Goal: Complete application form: Complete application form

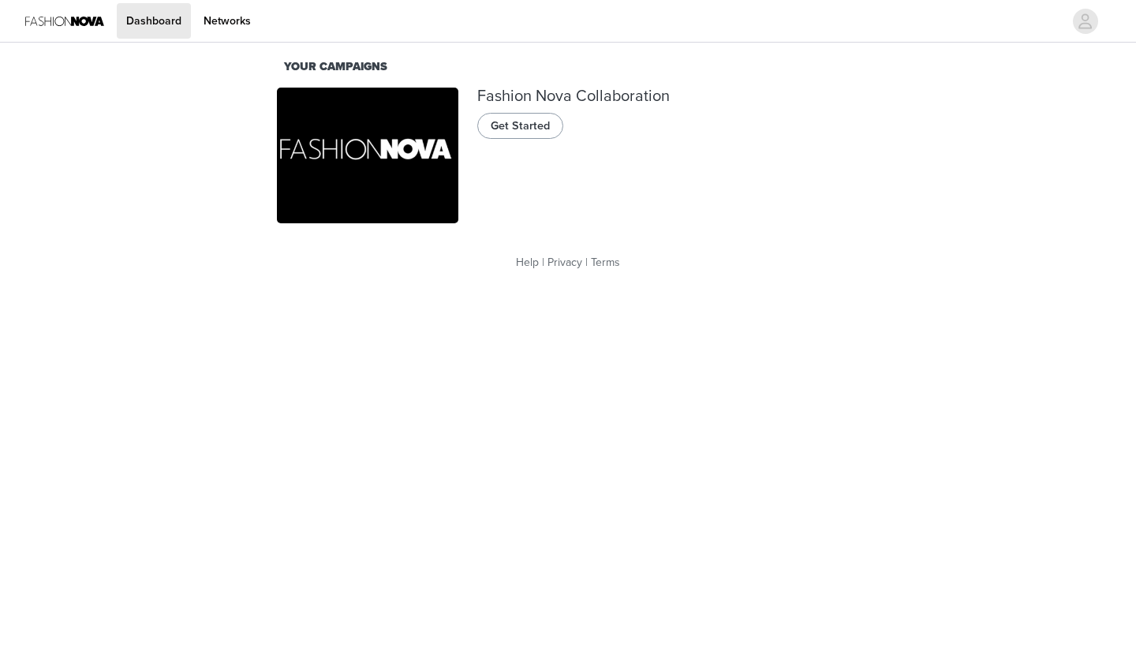
click at [510, 131] on span "Get Started" at bounding box center [520, 126] width 59 height 17
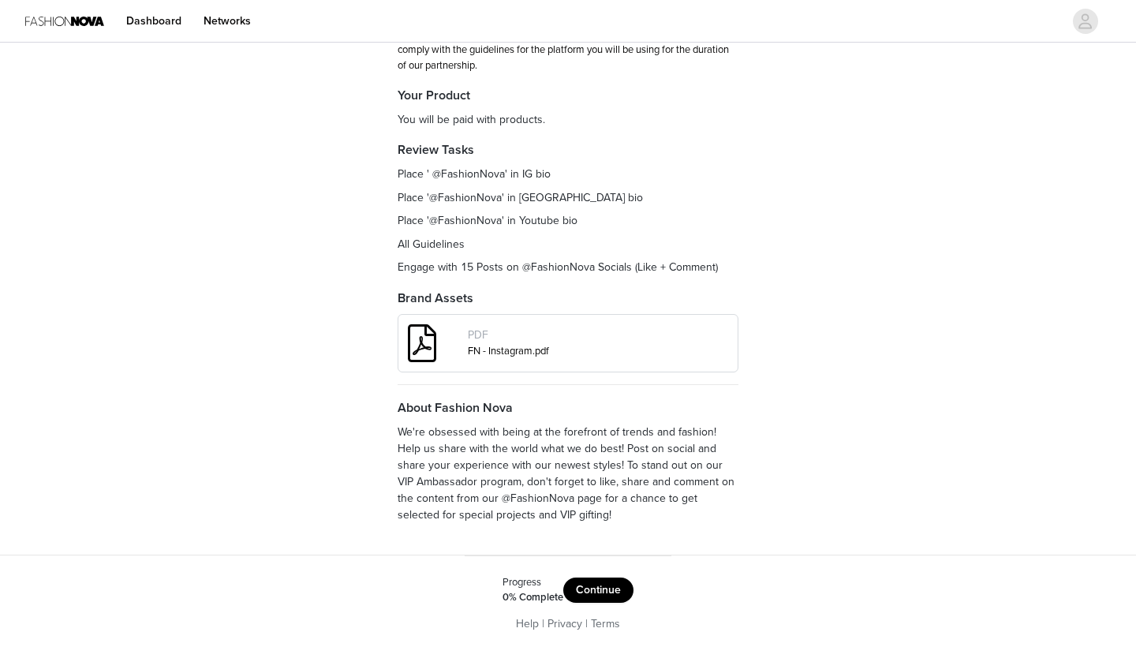
scroll to position [167, 0]
click at [606, 581] on button "Continue" at bounding box center [598, 591] width 70 height 25
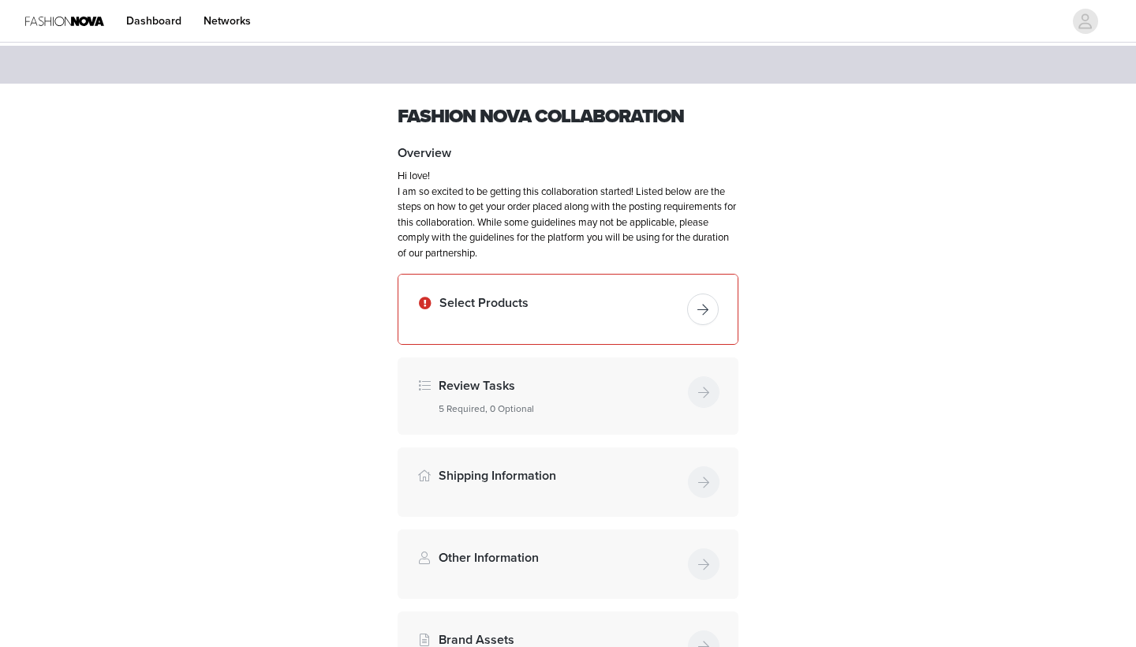
click at [708, 313] on button "button" at bounding box center [703, 309] width 32 height 32
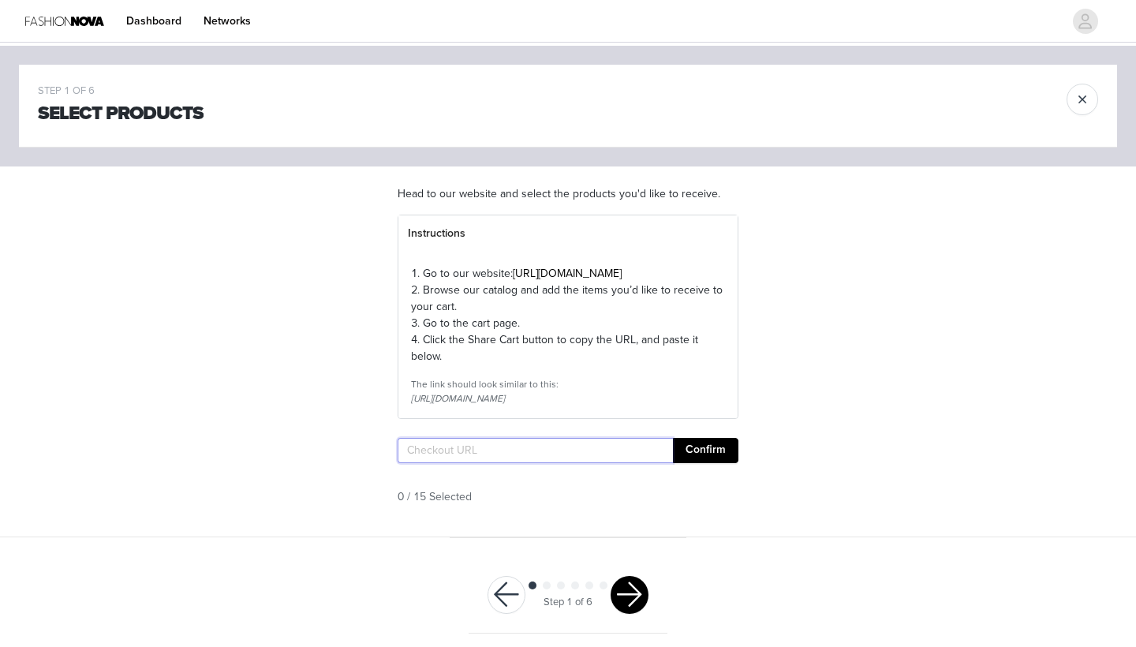
click at [455, 463] on input "text" at bounding box center [535, 450] width 275 height 25
paste input "https://www.fashionnova.com/pages/shared-cart/39291749138556:1,39284668530812:1…"
click at [496, 463] on input "https://www.fashionnova.com/pages/shared-cart/39291749138556:1,39284668530812:1…" at bounding box center [535, 450] width 275 height 25
type input "https://www.fashionnova.com/pages/shared-cart/39291749138556:1,39284668530812:1…"
click at [698, 463] on button "Confirm" at bounding box center [705, 450] width 65 height 25
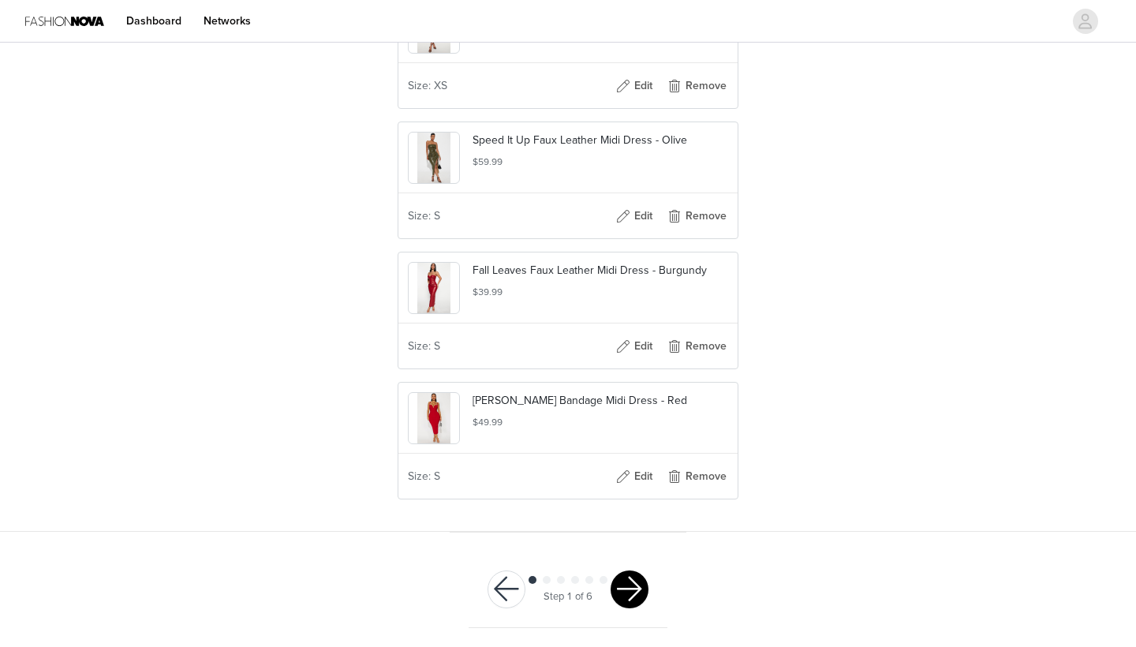
scroll to position [1989, 0]
click at [622, 590] on button "button" at bounding box center [629, 589] width 38 height 38
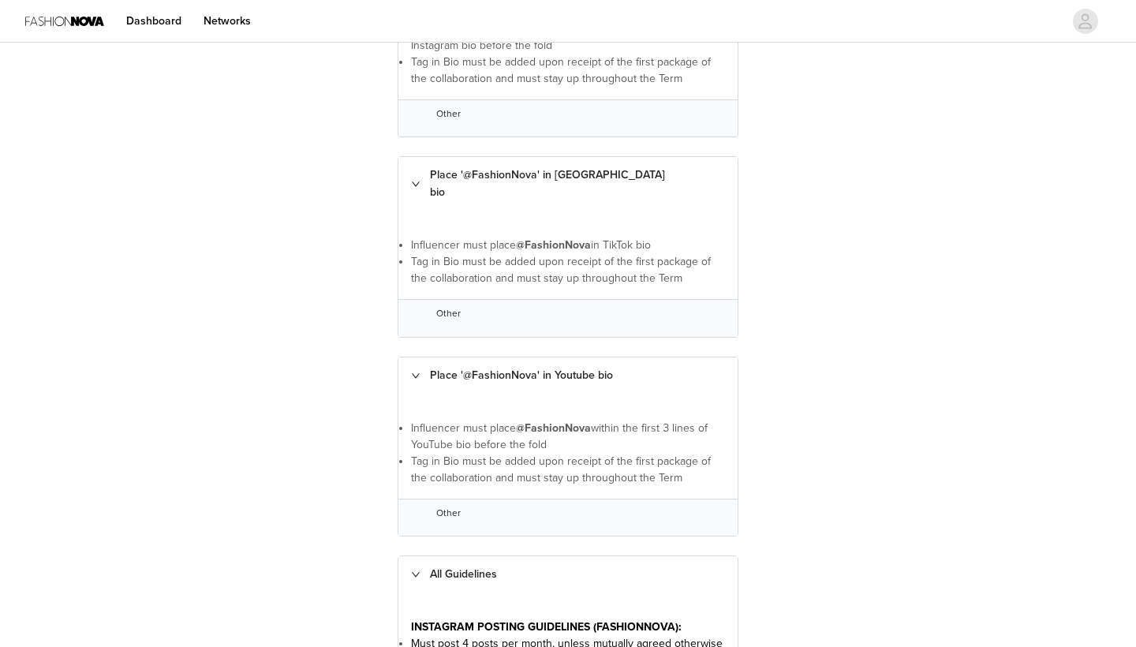
scroll to position [439, 0]
click at [442, 307] on span "Other" at bounding box center [448, 312] width 24 height 11
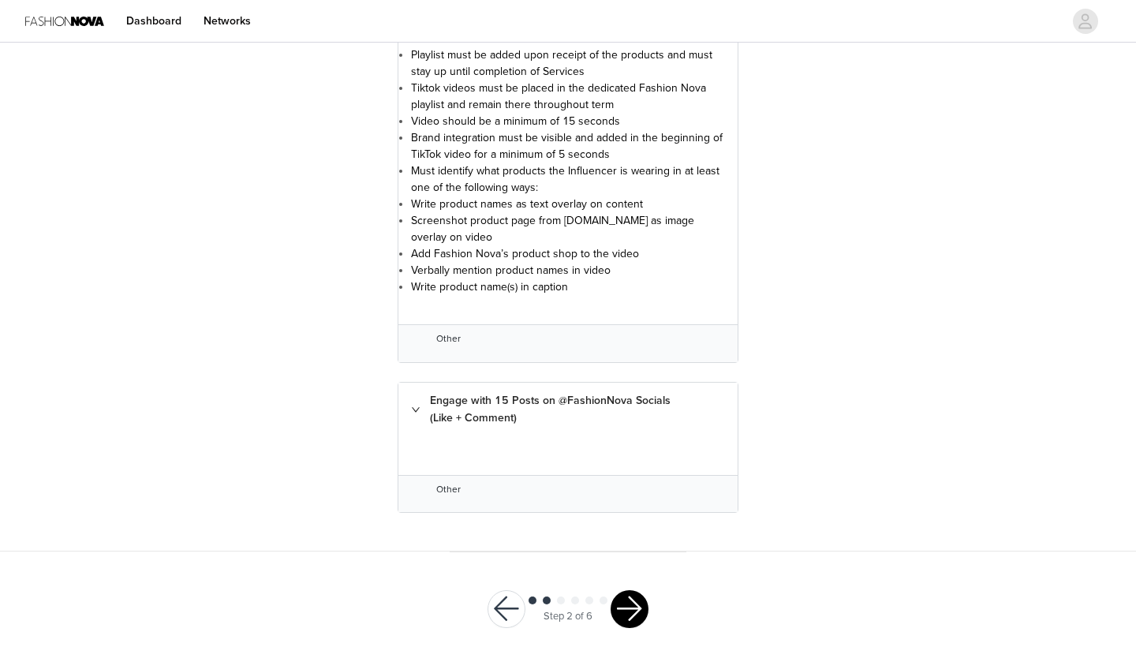
scroll to position [2881, 0]
click at [629, 591] on button "button" at bounding box center [629, 610] width 38 height 38
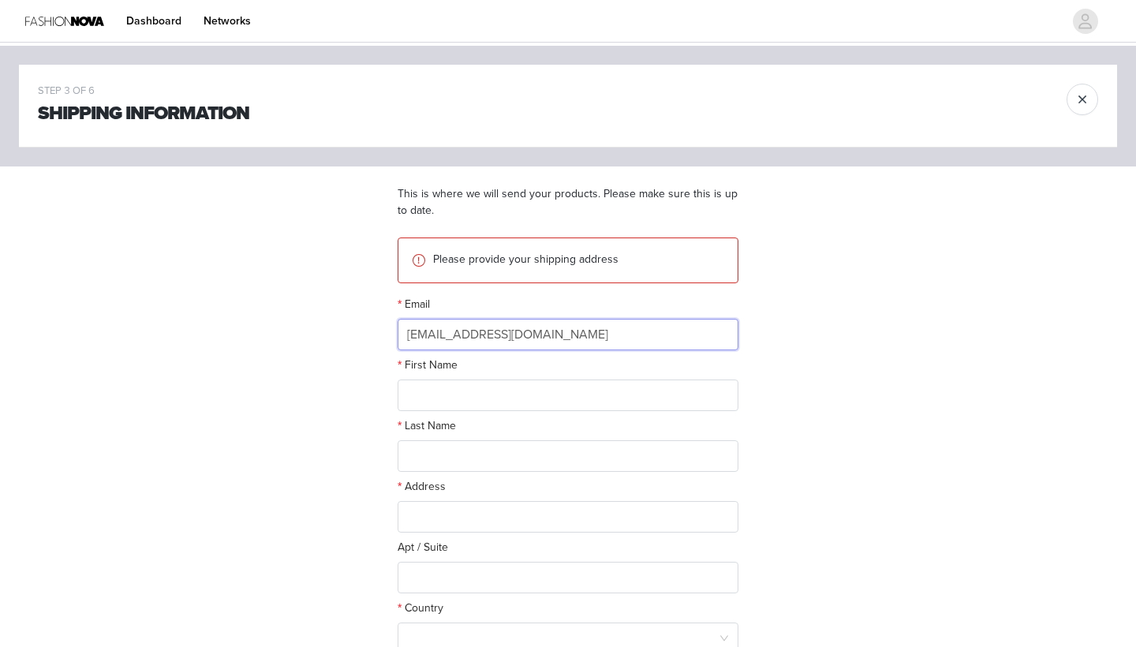
type input "jessie19981@gmail.com"
type input "Jessie"
type input "Chen"
type input "1525 Harbor Blvd"
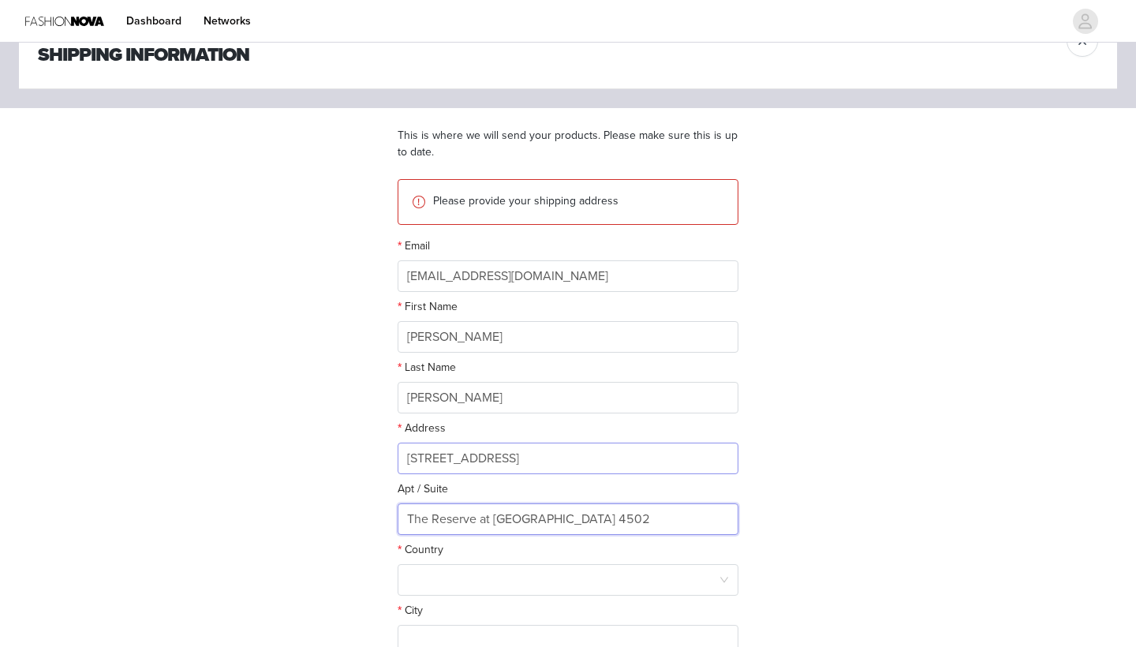
scroll to position [64, 0]
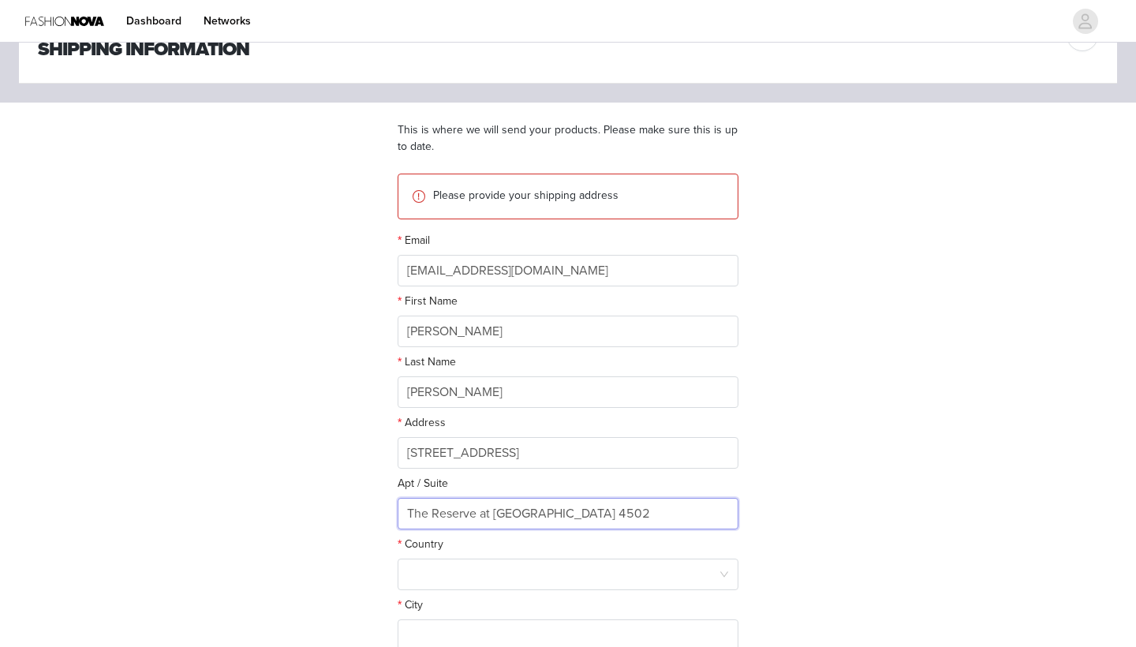
click at [536, 514] on input "The Reserve at Estuary Apt 4502" at bounding box center [568, 514] width 341 height 32
drag, startPoint x: 536, startPoint y: 514, endPoint x: 487, endPoint y: 517, distance: 48.2
click at [487, 517] on input "The Reserve at Estuary Apt 4502" at bounding box center [568, 514] width 341 height 32
click at [523, 516] on input "The Reserve at Estuary Apt 4502" at bounding box center [568, 514] width 341 height 32
drag, startPoint x: 540, startPoint y: 511, endPoint x: 379, endPoint y: 517, distance: 161.0
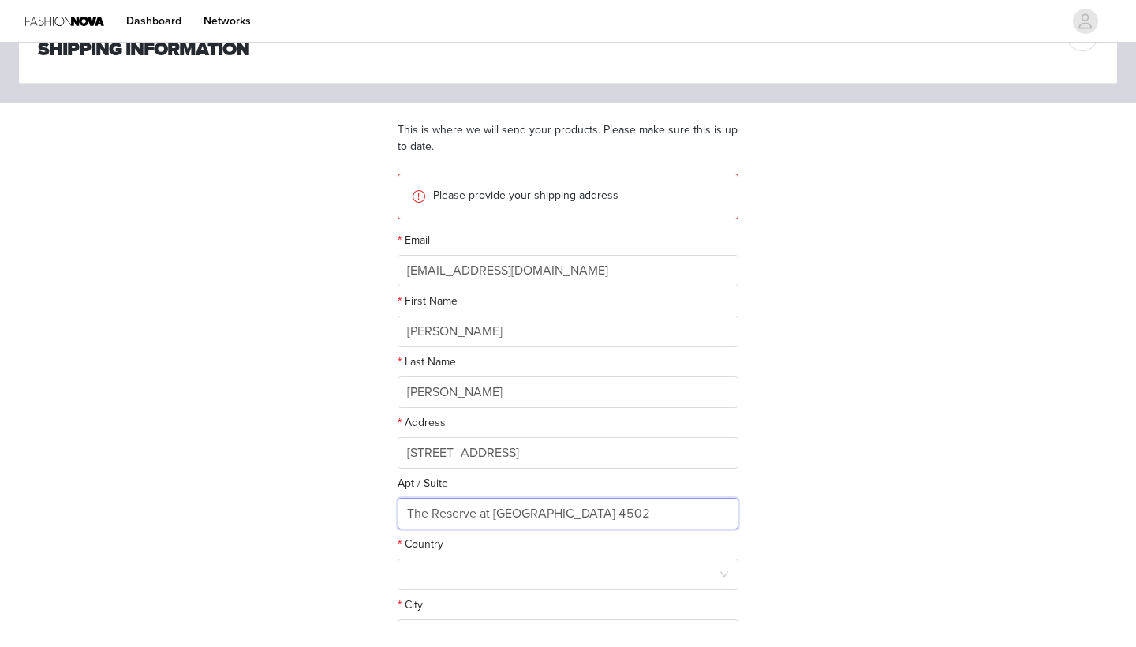
click at [379, 517] on section "This is where we will send your products. Please make sure this is up to date. …" at bounding box center [568, 420] width 379 height 635
click at [476, 516] on input "Apt 4502" at bounding box center [568, 514] width 341 height 32
paste input "The Reserve at Estuary"
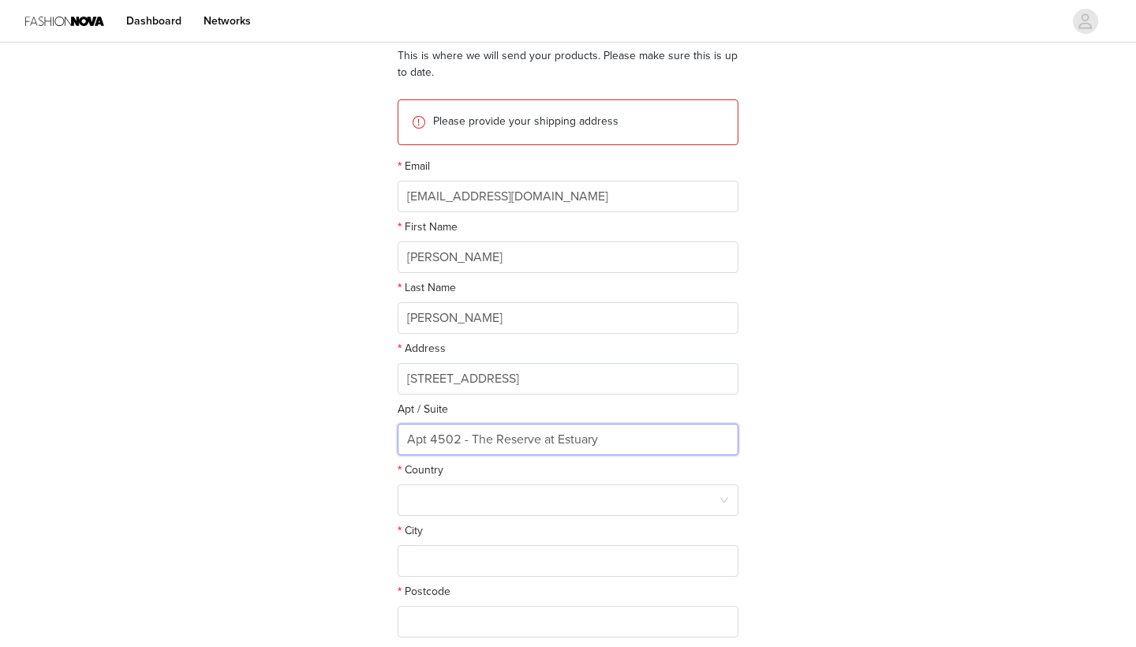
scroll to position [176, 0]
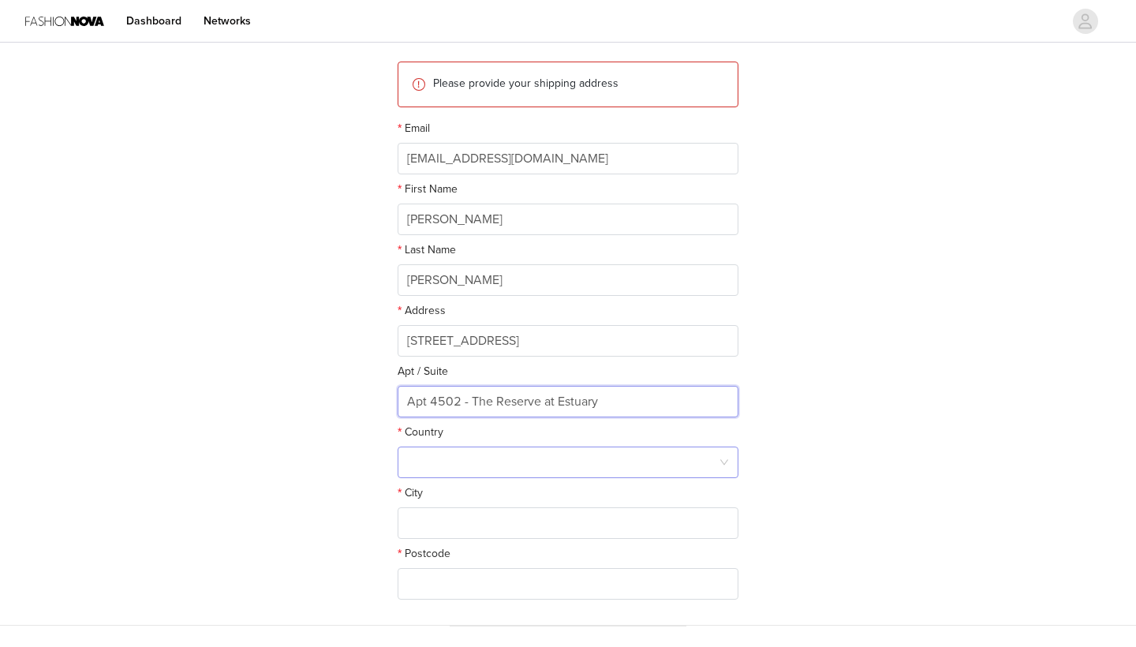
type input "Apt 4502 - The Reserve at Estuary"
click at [482, 461] on div at bounding box center [563, 462] width 312 height 30
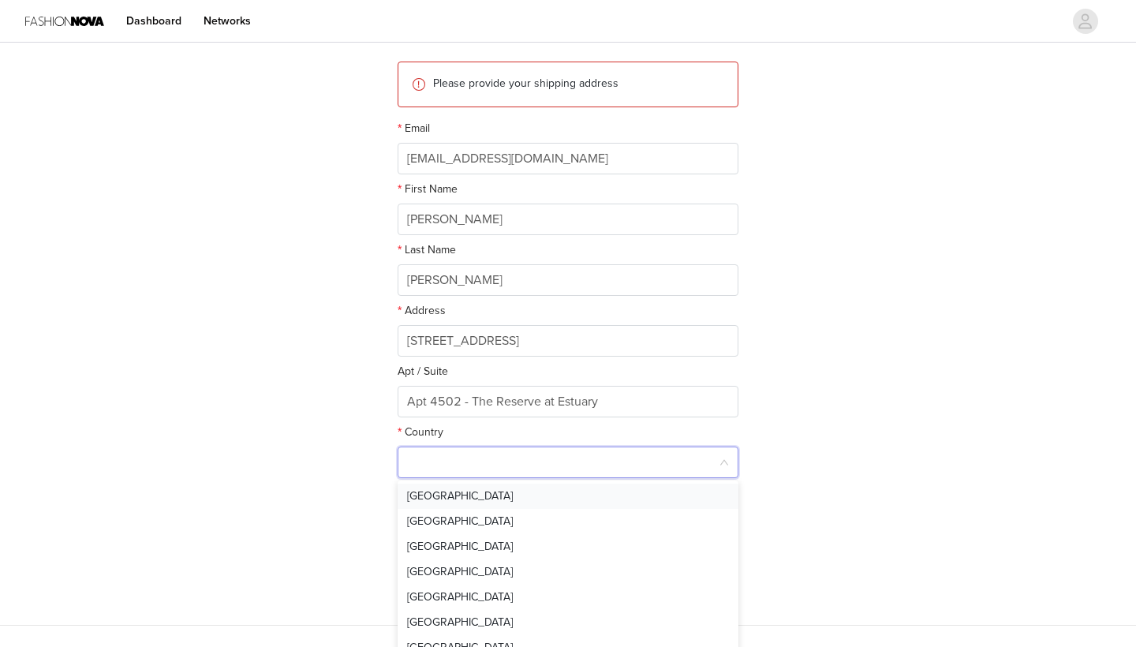
click at [480, 487] on li "United States" at bounding box center [568, 496] width 341 height 25
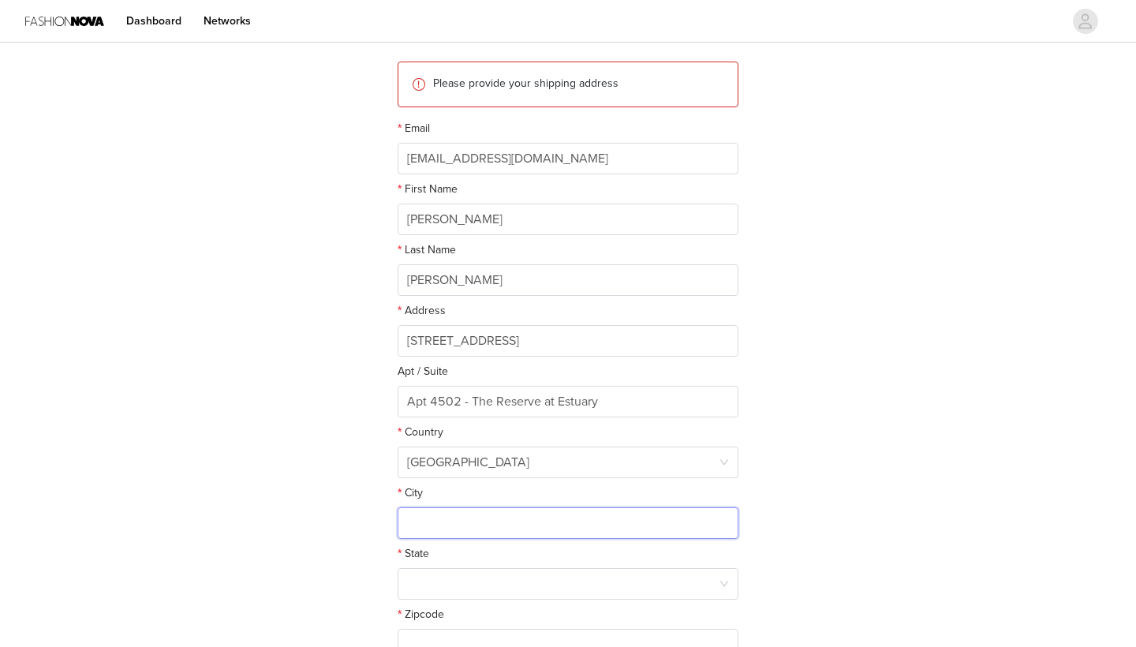
type input "w"
type input "Weehawken"
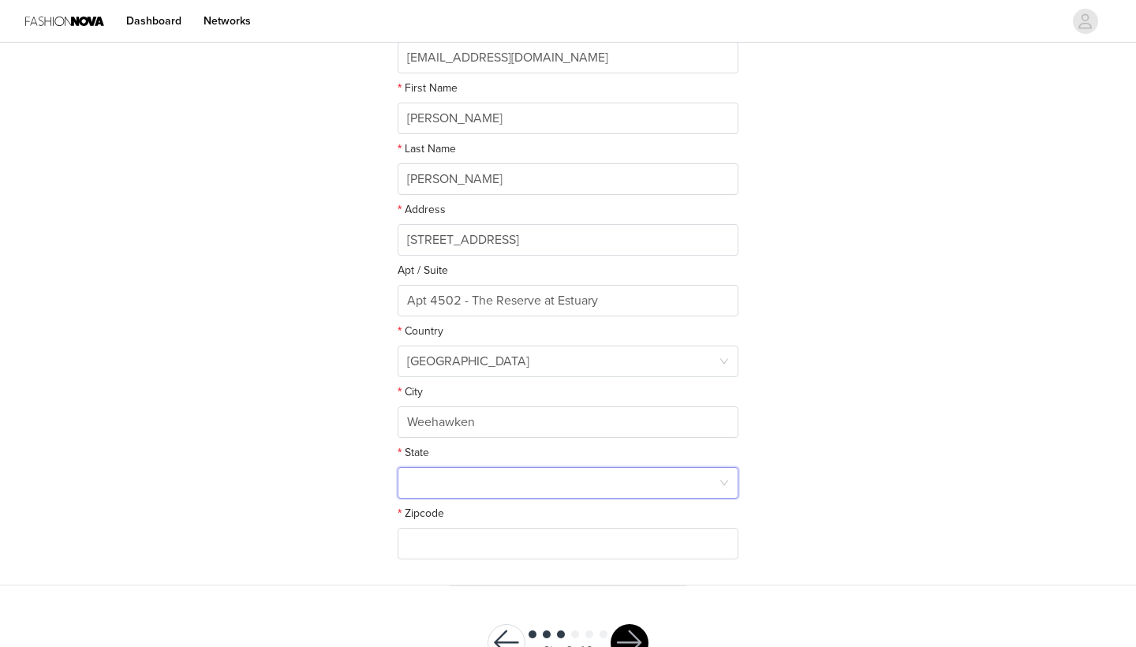
scroll to position [298, 0]
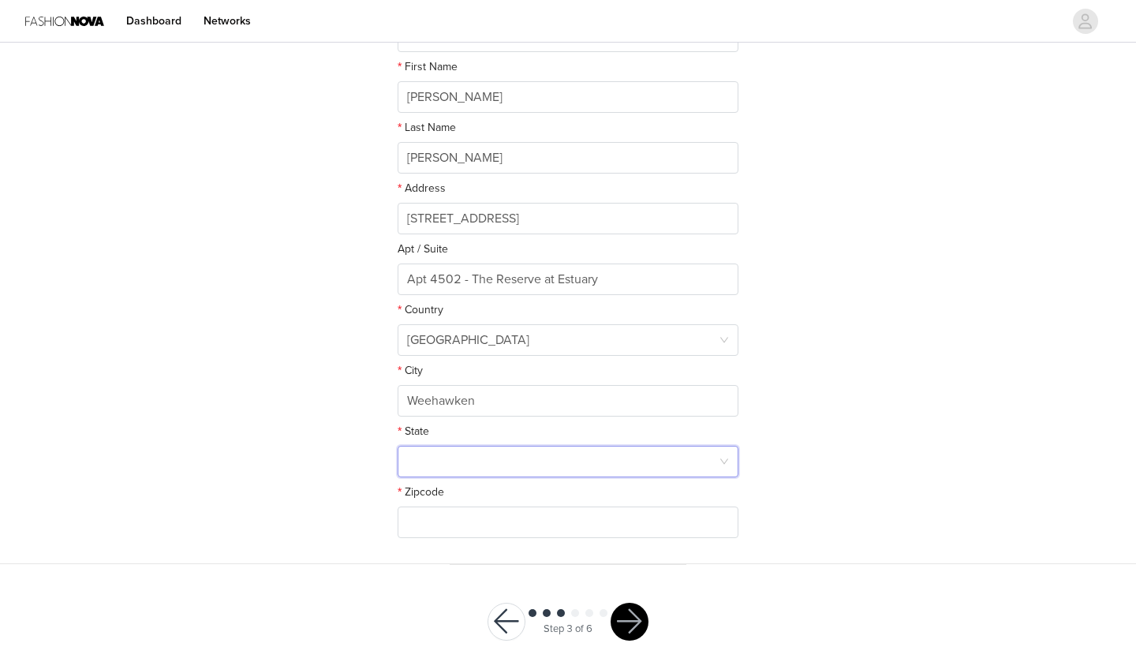
click at [726, 468] on div at bounding box center [568, 462] width 341 height 32
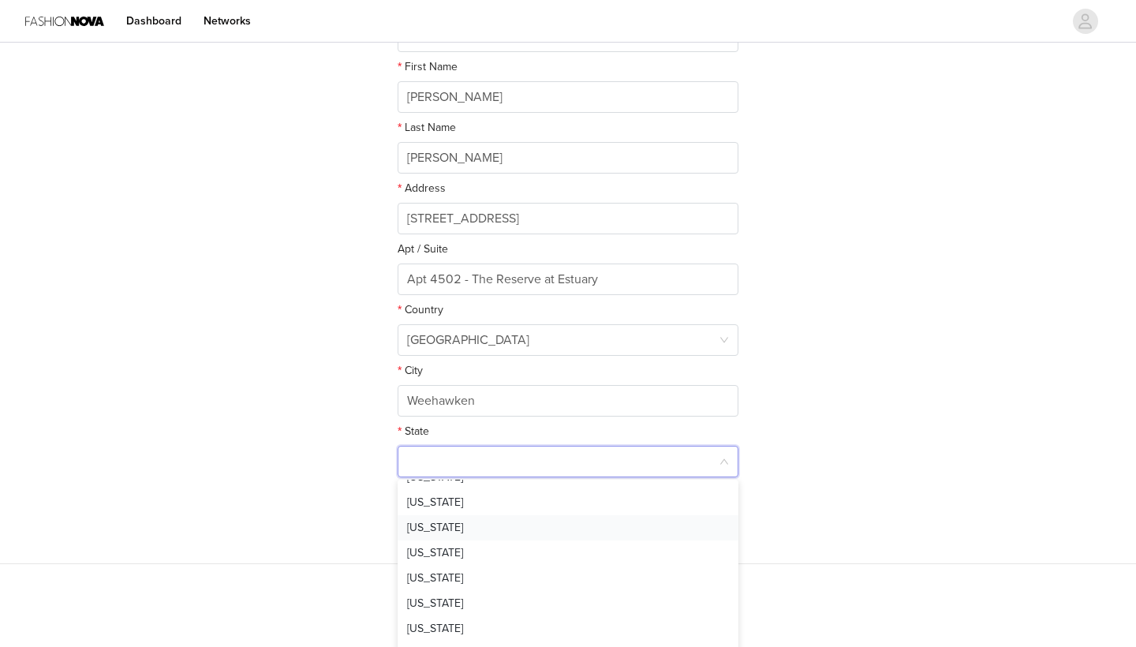
scroll to position [907, 0]
click at [457, 529] on li "New Jersey" at bounding box center [568, 522] width 341 height 25
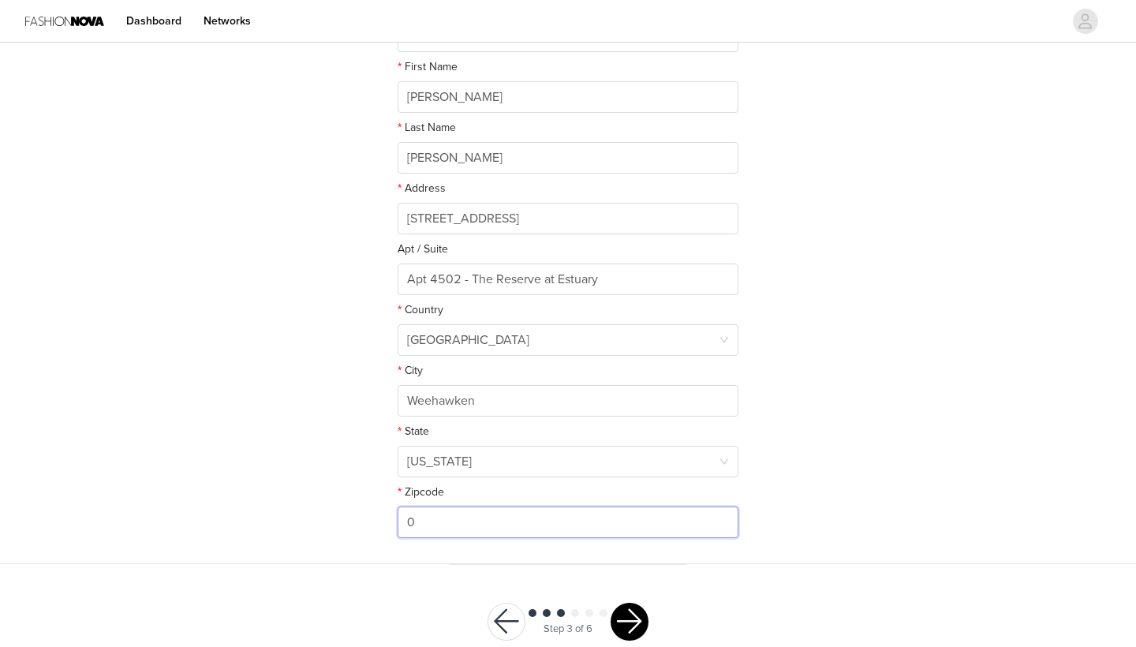
type input "07"
type input "20003"
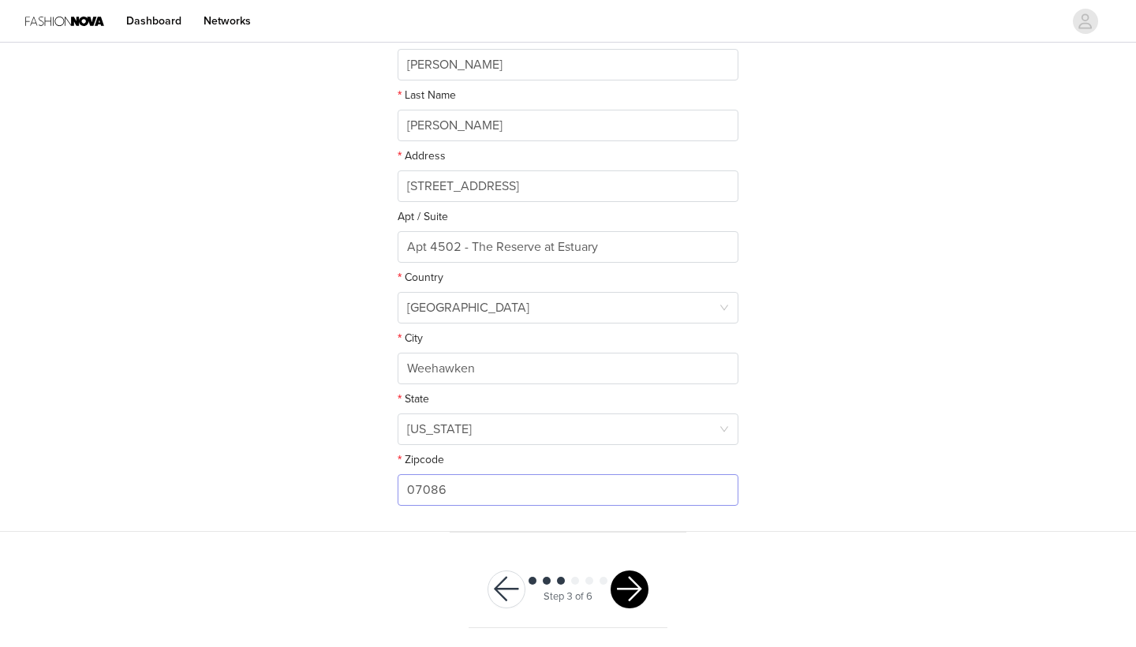
scroll to position [330, 0]
type input "07086"
click at [625, 586] on button "button" at bounding box center [629, 590] width 38 height 38
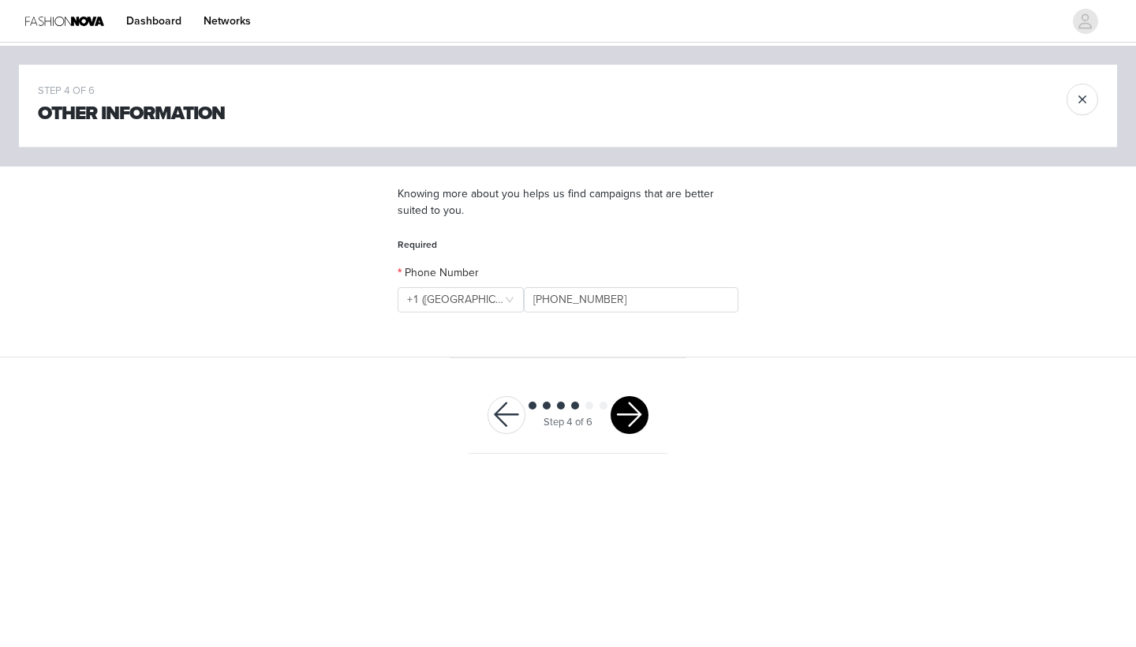
click at [626, 417] on button "button" at bounding box center [629, 415] width 38 height 38
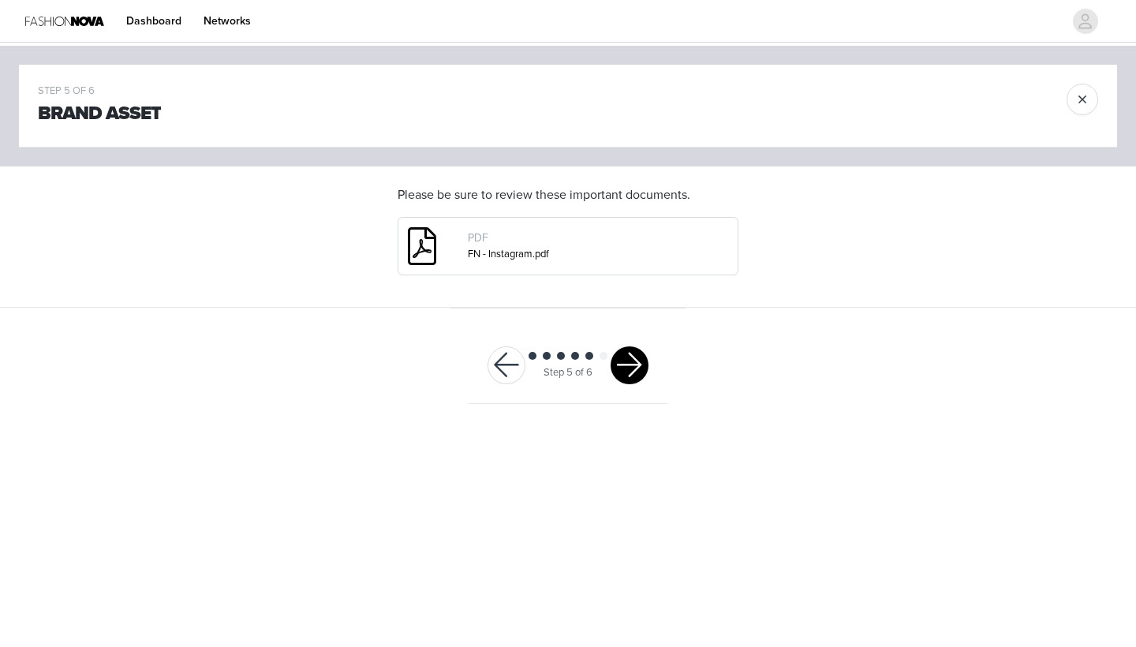
click at [416, 248] on span at bounding box center [421, 246] width 47 height 57
click at [470, 250] on link "FN - Instagram.pdf" at bounding box center [508, 254] width 81 height 13
click at [622, 355] on button "button" at bounding box center [629, 365] width 38 height 38
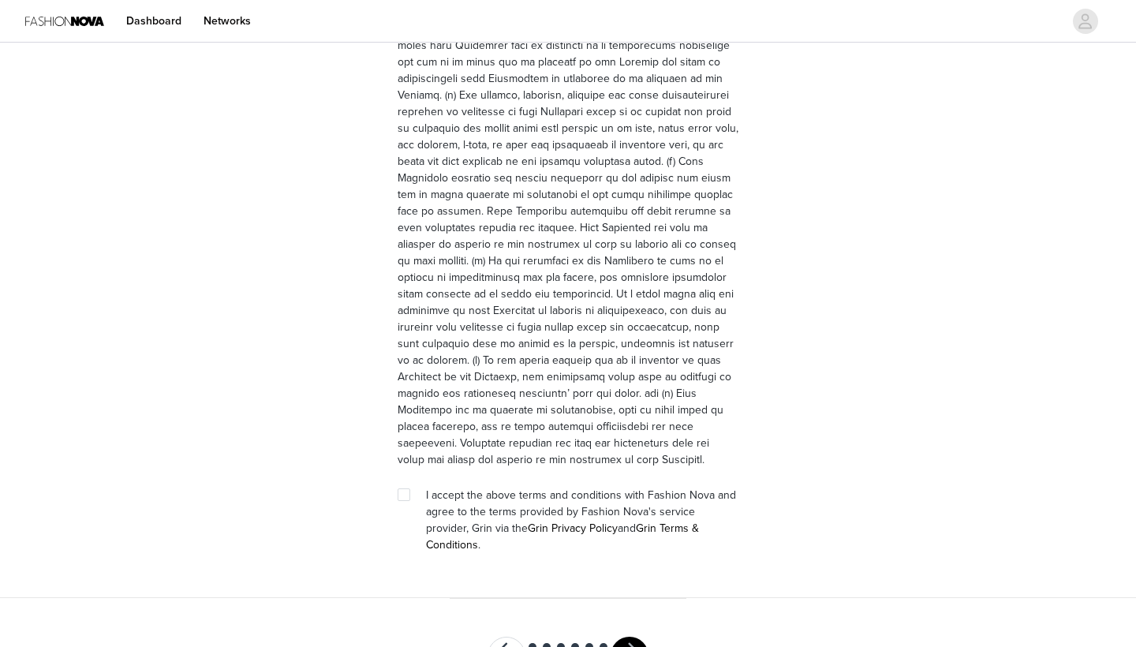
scroll to position [4283, 0]
click at [407, 489] on input "checkbox" at bounding box center [403, 494] width 11 height 11
checkbox input "true"
click at [623, 637] on button "button" at bounding box center [629, 656] width 38 height 38
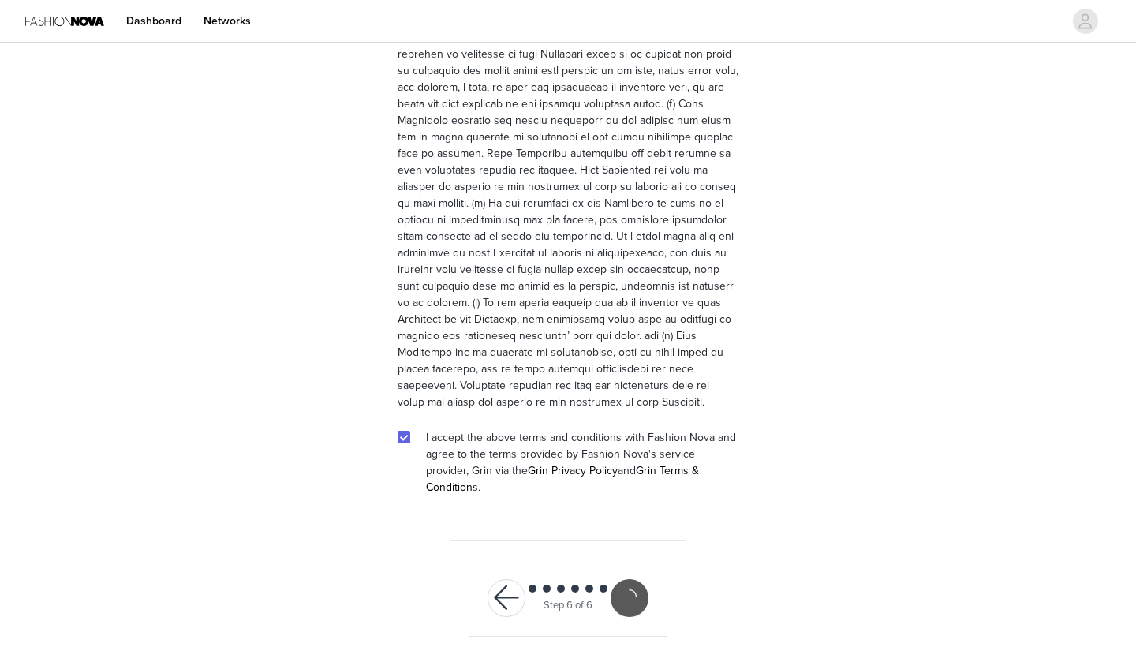
scroll to position [4225, 0]
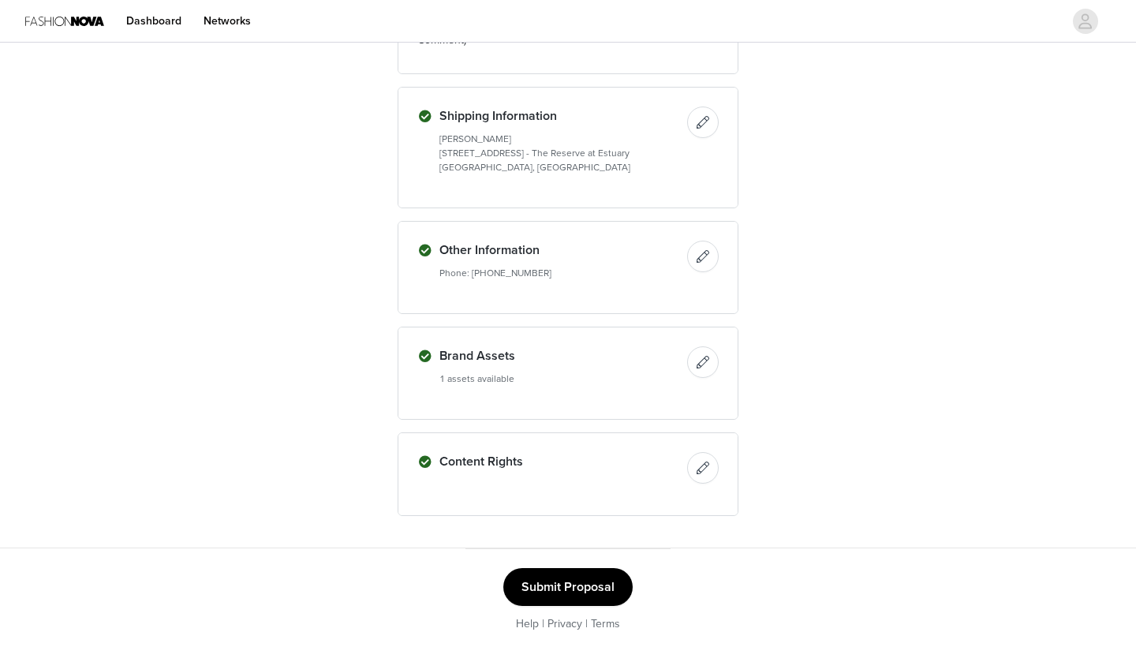
scroll to position [1383, 0]
click at [571, 581] on button "Submit Proposal" at bounding box center [567, 588] width 129 height 38
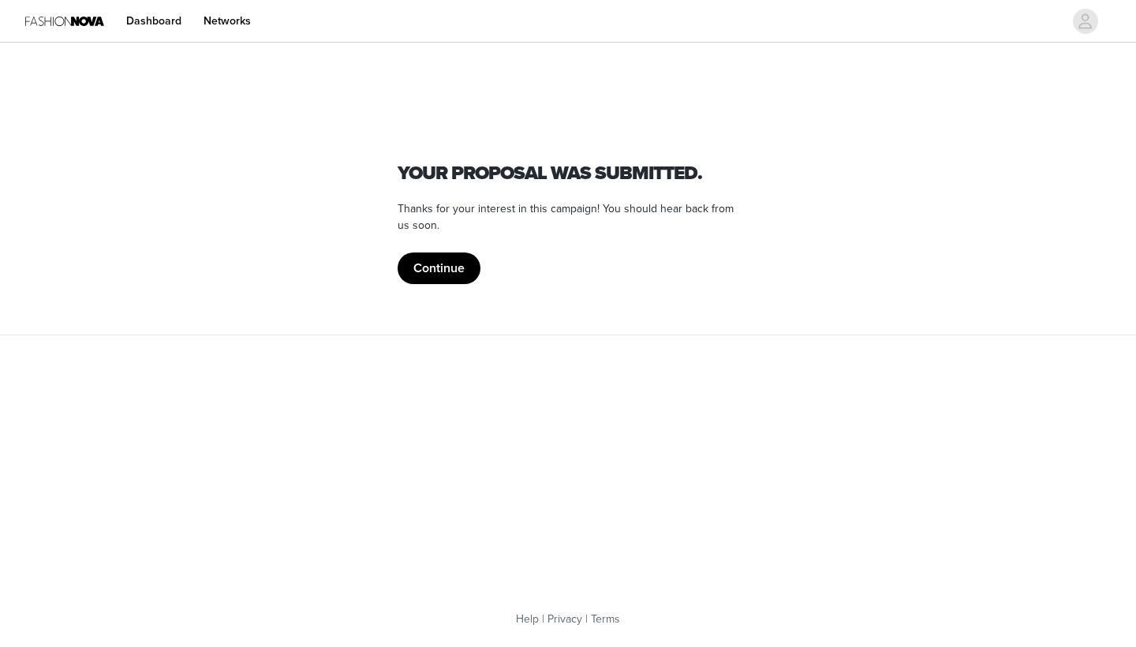
scroll to position [0, 0]
click at [444, 277] on button "Continue" at bounding box center [439, 268] width 83 height 32
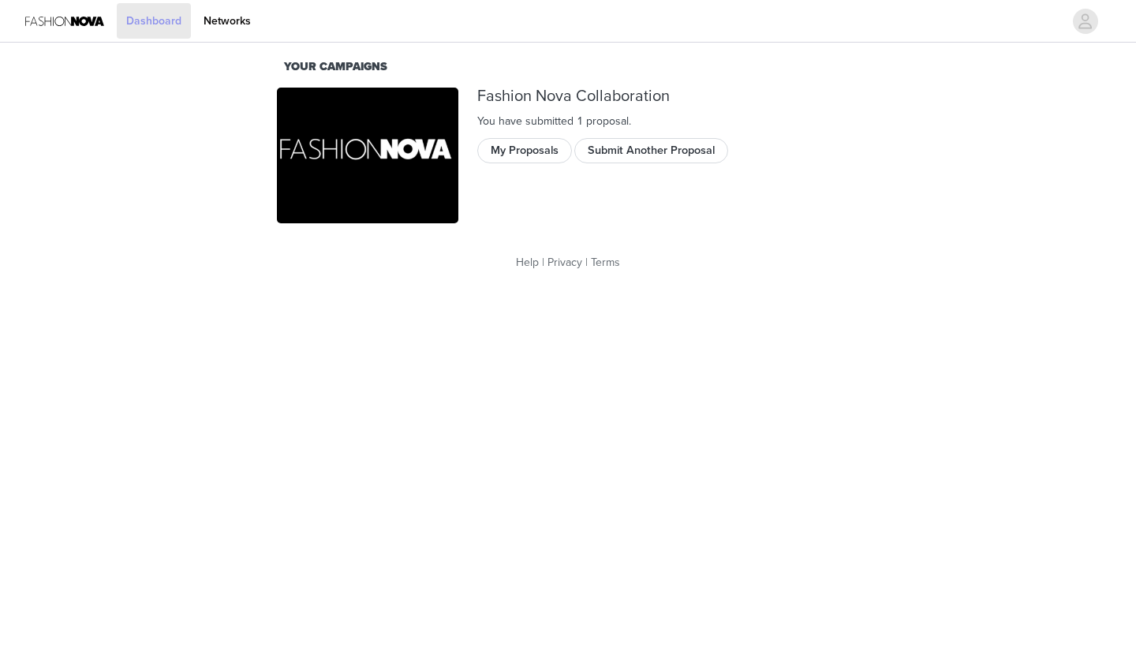
click at [149, 24] on link "Dashboard" at bounding box center [154, 20] width 74 height 35
click at [218, 22] on link "Networks" at bounding box center [227, 20] width 66 height 35
